Goal: Task Accomplishment & Management: Complete application form

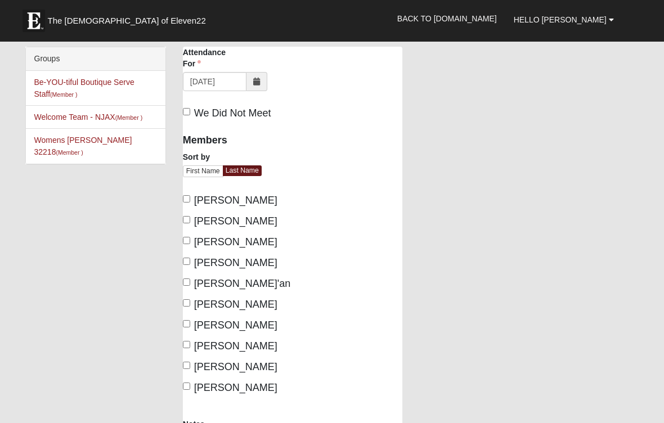
click at [183, 204] on label "[PERSON_NAME]" at bounding box center [230, 200] width 95 height 15
click at [183, 203] on input "[PERSON_NAME]" at bounding box center [186, 198] width 7 height 7
checkbox input "true"
click at [186, 224] on input "[PERSON_NAME]" at bounding box center [186, 219] width 7 height 7
checkbox input "true"
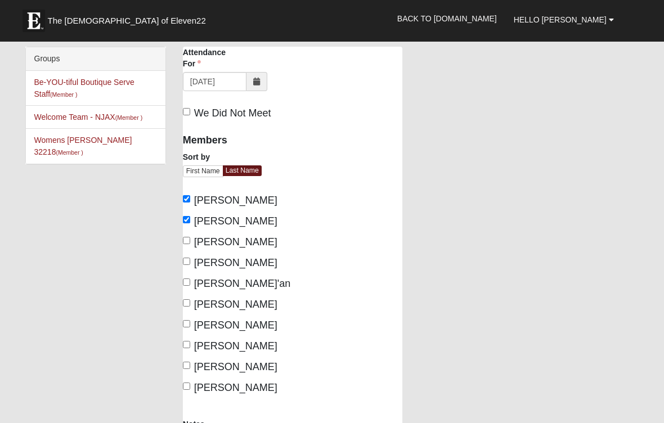
click at [194, 269] on span "[PERSON_NAME]" at bounding box center [235, 262] width 83 height 11
click at [190, 265] on input "[PERSON_NAME]" at bounding box center [186, 261] width 7 height 7
checkbox input "true"
click at [189, 286] on input "[PERSON_NAME]'an" at bounding box center [186, 282] width 7 height 7
checkbox input "true"
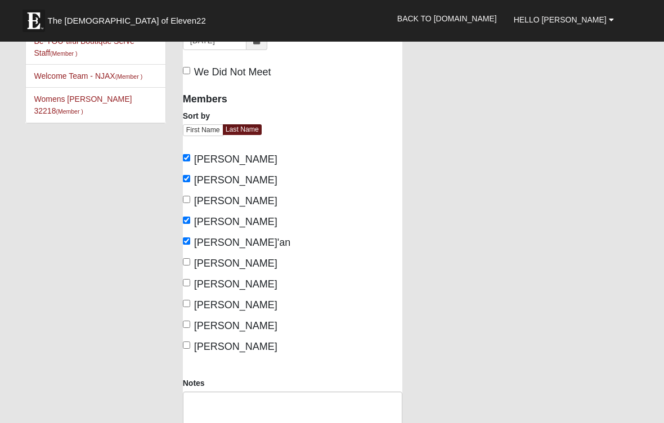
scroll to position [46, 0]
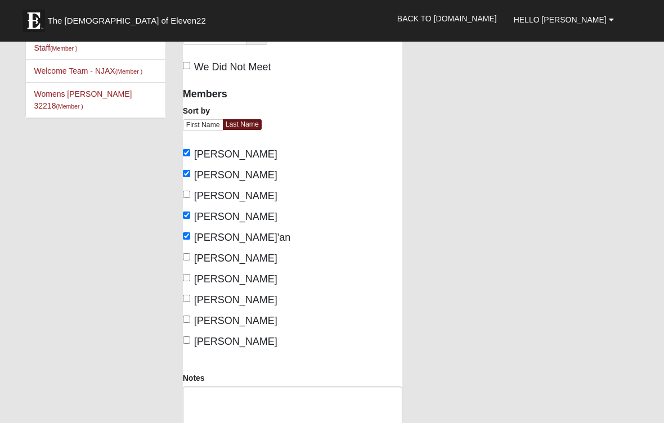
click at [186, 261] on input "[PERSON_NAME]" at bounding box center [186, 256] width 7 height 7
checkbox input "true"
click at [195, 327] on span "[PERSON_NAME]" at bounding box center [235, 320] width 83 height 11
click at [190, 323] on input "[PERSON_NAME]" at bounding box center [186, 319] width 7 height 7
checkbox input "true"
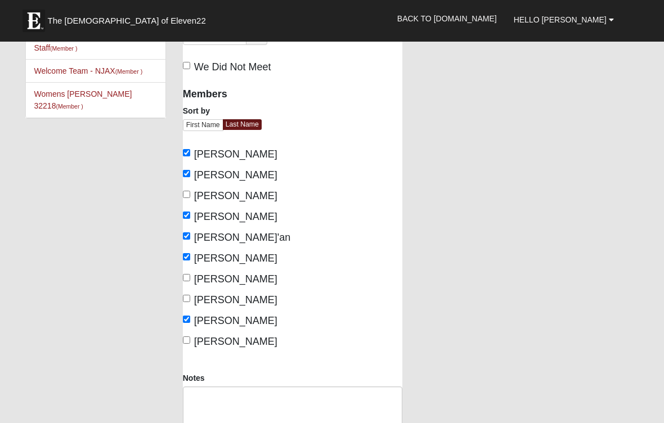
click at [188, 198] on input "[PERSON_NAME]" at bounding box center [186, 194] width 7 height 7
checkbox input "true"
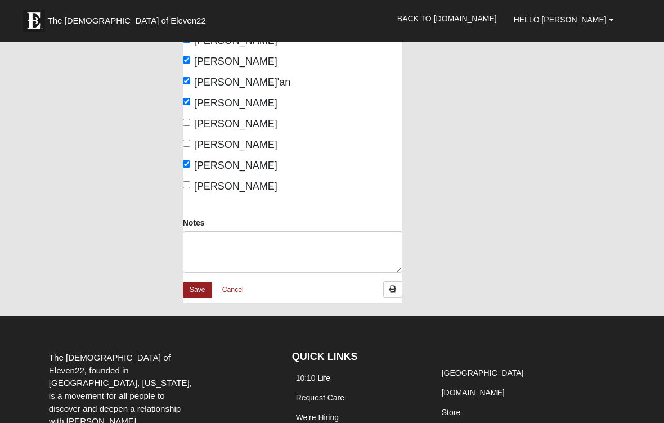
scroll to position [200, 0]
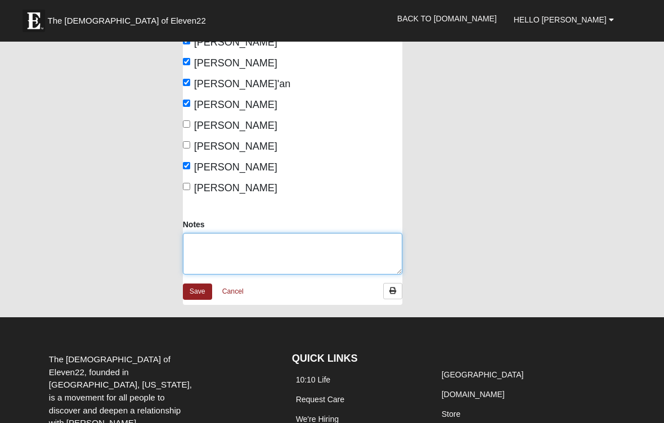
click at [204, 262] on textarea "Notes" at bounding box center [293, 254] width 220 height 42
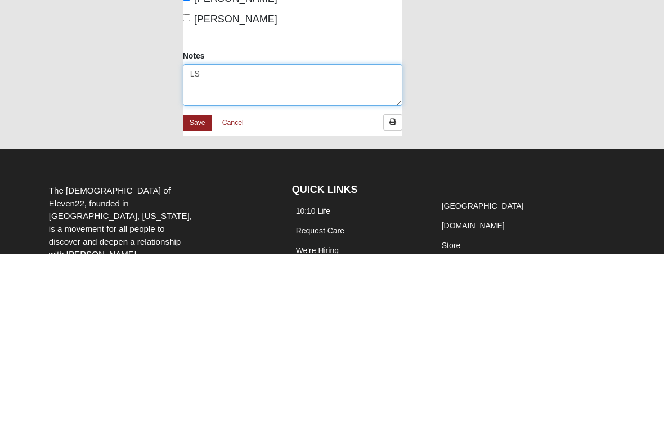
type textarea "L"
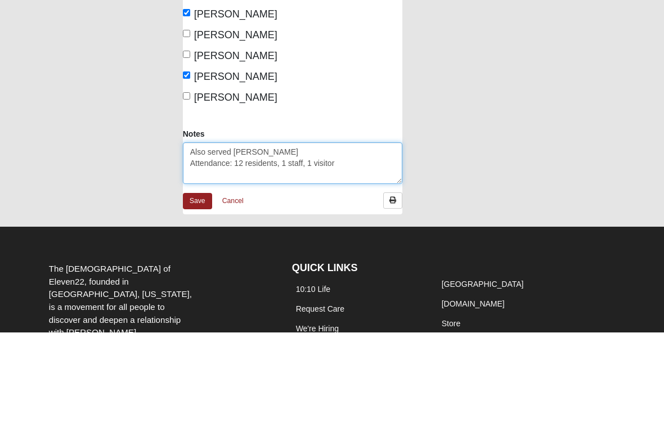
click at [251, 233] on textarea "Also served [PERSON_NAME] Attendance: 12 residents, 1 staff, 1 visitor" at bounding box center [293, 254] width 220 height 42
click at [244, 233] on textarea "Also served [PERSON_NAME] Attendance: 12 residents, 1 staff, 1 visitor" at bounding box center [293, 254] width 220 height 42
click at [270, 233] on textarea "Also served [PERSON_NAME] Attendance: 12 residents, 1 staff, 1 visitor" at bounding box center [293, 254] width 220 height 42
click at [274, 233] on textarea "Also served [PERSON_NAME] Attendance: 12 residents, 1 staff, 1 visitor" at bounding box center [293, 254] width 220 height 42
click at [250, 233] on textarea "Also served [PERSON_NAME] Attendance: 12 residents, 1 staff, 1 visitor" at bounding box center [293, 254] width 220 height 42
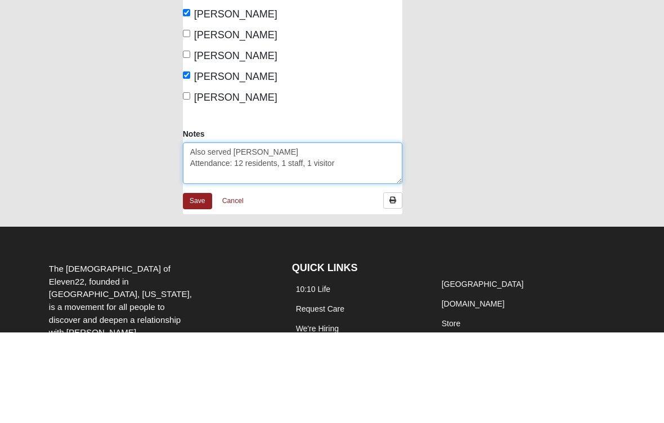
click at [249, 233] on textarea "Also served [PERSON_NAME] Attendance: 12 residents, 1 staff, 1 visitor" at bounding box center [293, 254] width 220 height 42
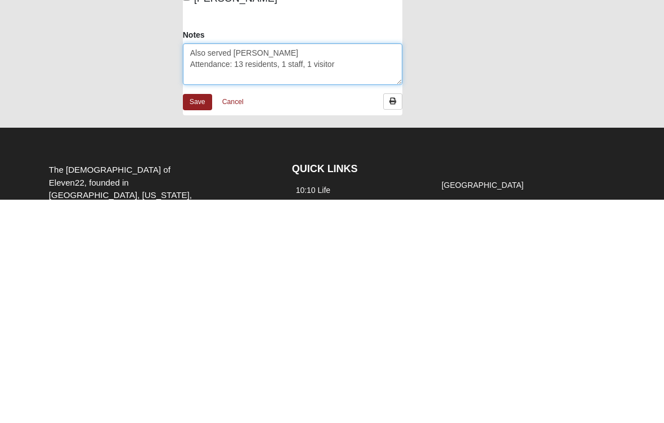
scroll to position [168, 0]
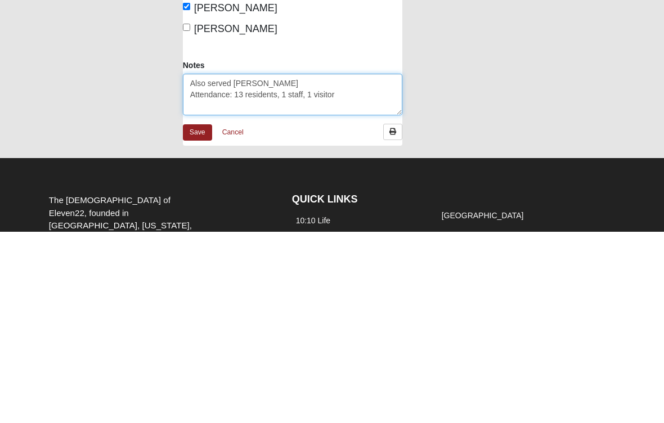
type textarea "Also served [PERSON_NAME] Attendance: 13 residents, 1 staff, 1 visitor"
click at [207, 316] on link "Save" at bounding box center [197, 324] width 29 height 16
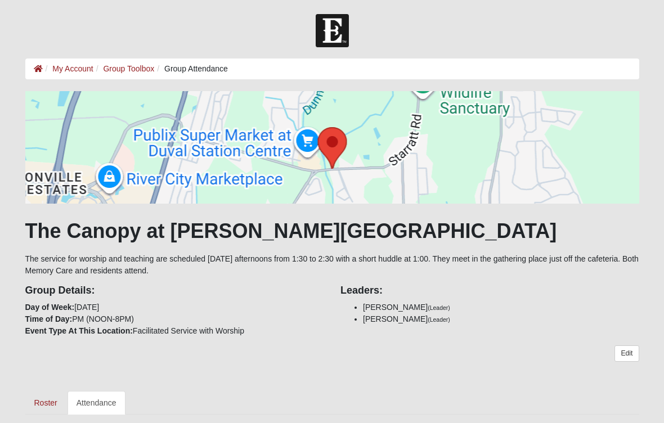
scroll to position [8, 0]
